Goal: Task Accomplishment & Management: Manage account settings

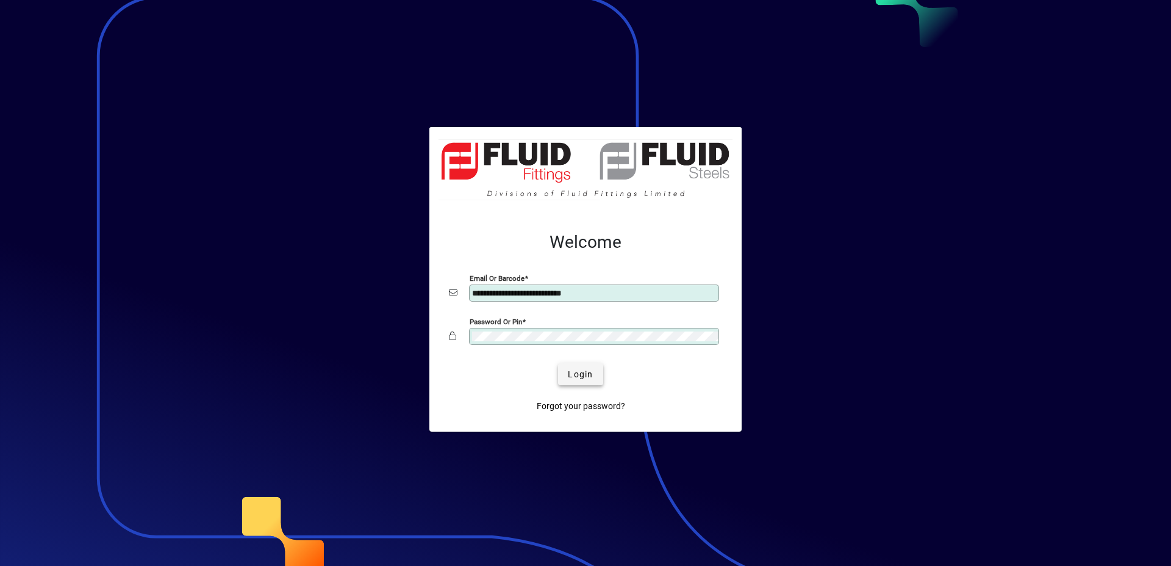
type input "**********"
click at [595, 378] on span "submit" at bounding box center [580, 373] width 45 height 29
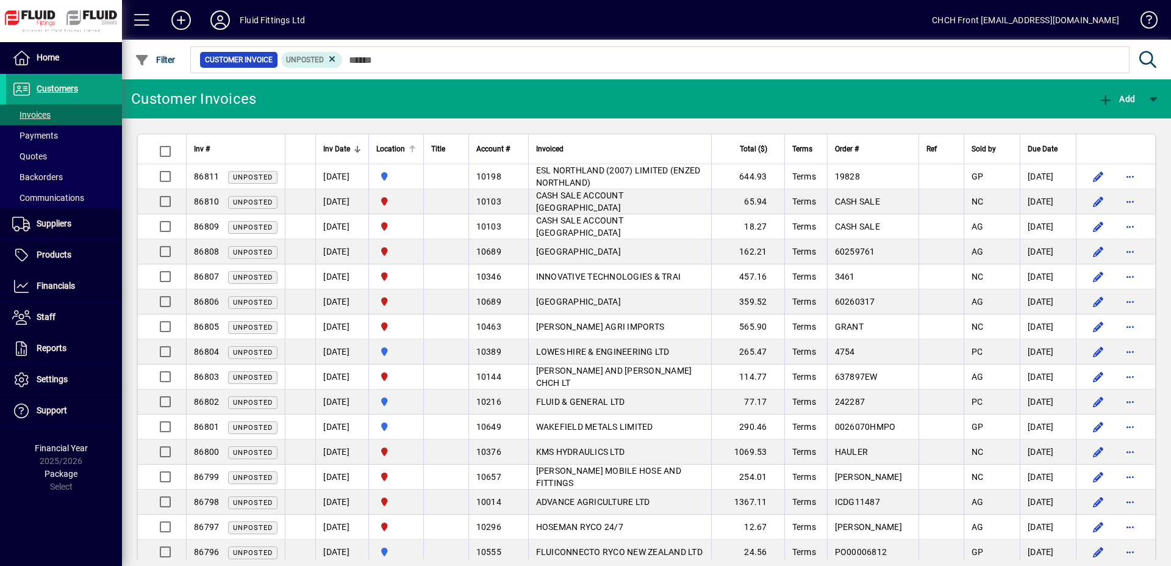
click at [413, 149] on div at bounding box center [412, 149] width 1 height 6
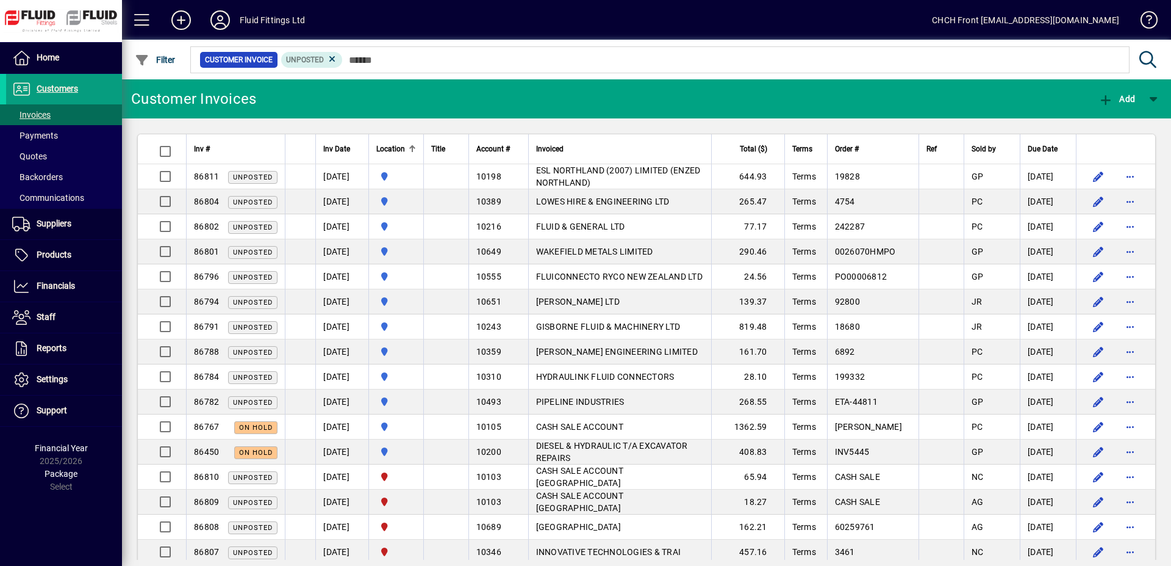
drag, startPoint x: 423, startPoint y: 149, endPoint x: 417, endPoint y: 149, distance: 6.1
click at [416, 149] on div at bounding box center [412, 148] width 7 height 7
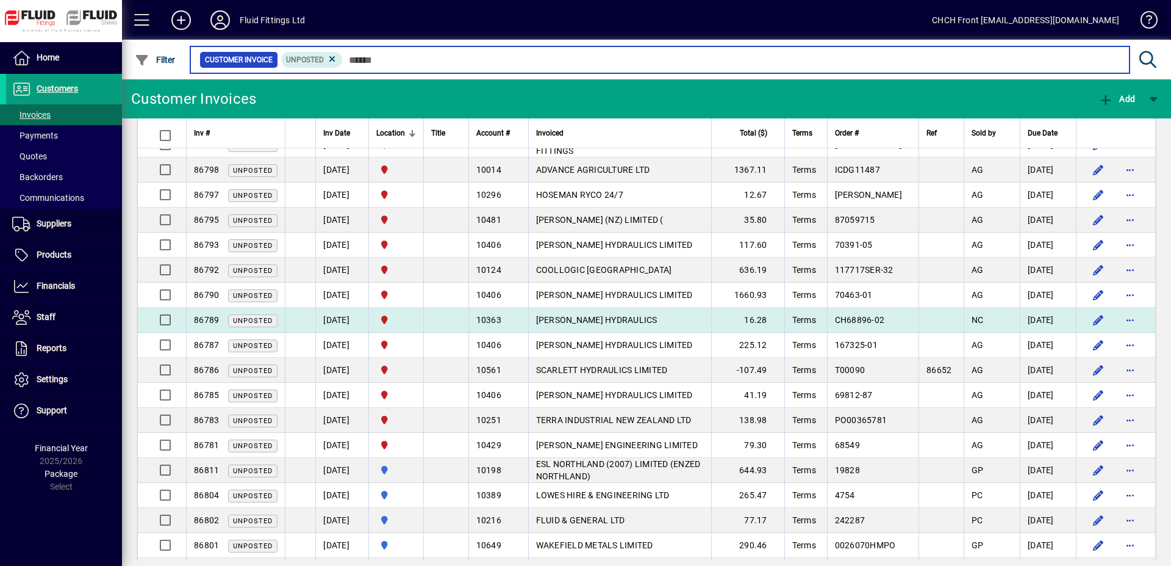
scroll to position [249, 0]
